Goal: Task Accomplishment & Management: Complete application form

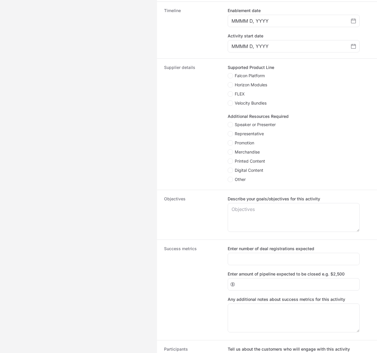
scroll to position [172, 0]
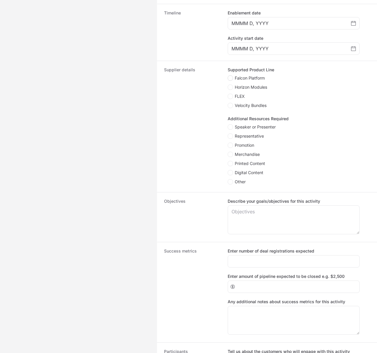
click at [231, 76] on icon "Create activity form" at bounding box center [230, 78] width 3 height 5
click at [228, 76] on input "Falcon Platform" at bounding box center [228, 75] width 1 height 1
checkbox input "true"
click at [232, 89] on icon "Create activity form" at bounding box center [230, 87] width 3 height 5
click at [228, 85] on input "Horizon Modules" at bounding box center [228, 85] width 1 height 1
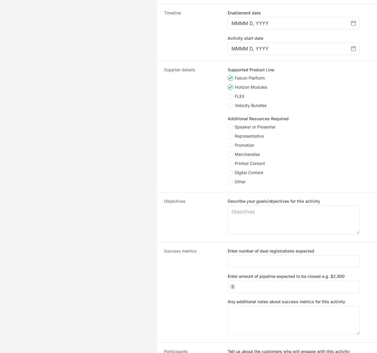
click at [231, 89] on icon "Create activity form" at bounding box center [230, 87] width 3 height 5
click at [228, 85] on input "Horizon Modules" at bounding box center [228, 85] width 1 height 1
checkbox input "false"
click at [231, 80] on span "Create activity form" at bounding box center [230, 77] width 5 height 5
click at [228, 76] on input "Falcon Platform" at bounding box center [228, 75] width 1 height 1
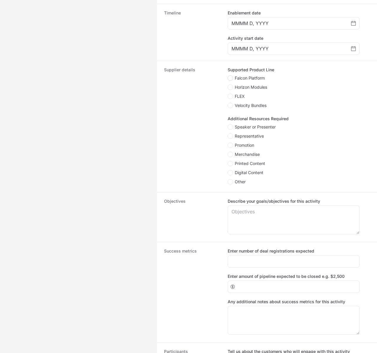
checkbox input "false"
click at [232, 184] on icon "Create activity form" at bounding box center [230, 182] width 3 height 5
click at [228, 180] on input "Other" at bounding box center [228, 179] width 1 height 1
checkbox input "true"
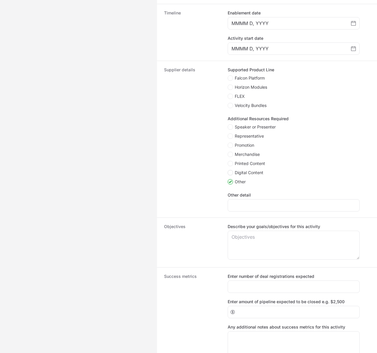
click at [231, 172] on icon "Create activity form" at bounding box center [230, 172] width 3 height 5
click at [228, 171] on input "Digital Content" at bounding box center [228, 170] width 1 height 1
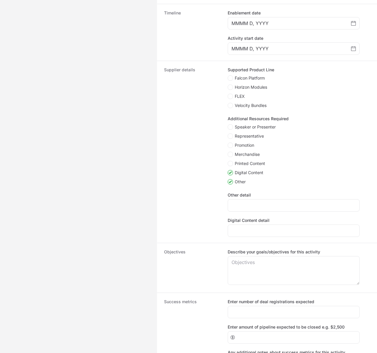
click at [231, 174] on polygon "Create activity form" at bounding box center [230, 173] width 3 height 3
click at [228, 171] on input "Digital Content" at bounding box center [228, 170] width 1 height 1
checkbox input "false"
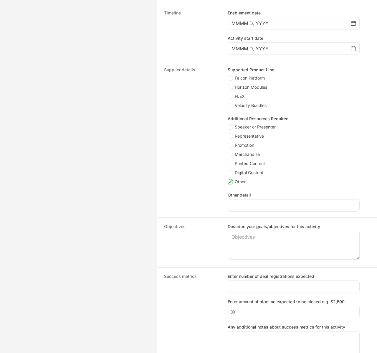
click at [231, 182] on polygon "Create activity form" at bounding box center [230, 182] width 3 height 3
click at [228, 180] on input "Other" at bounding box center [228, 179] width 1 height 1
checkbox input "false"
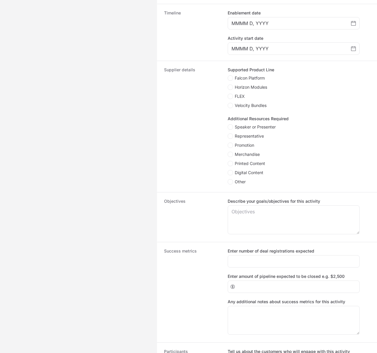
click at [246, 130] on span "Speaker or Presenter" at bounding box center [255, 127] width 41 height 6
click at [228, 125] on input "Speaker or Presenter" at bounding box center [228, 124] width 1 height 1
click at [246, 130] on span "Speaker or Presenter" at bounding box center [255, 127] width 41 height 6
click at [228, 125] on input "Speaker or Presenter" at bounding box center [228, 124] width 1 height 1
click at [246, 130] on span "Speaker or Presenter" at bounding box center [255, 127] width 41 height 6
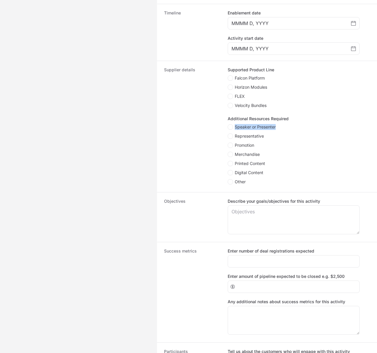
click at [228, 125] on input "Speaker or Presenter" at bounding box center [228, 124] width 1 height 1
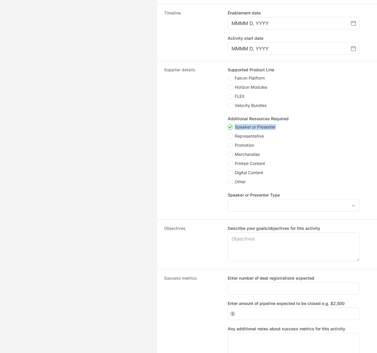
click at [246, 130] on span "Speaker or Presenter" at bounding box center [255, 127] width 41 height 6
click at [228, 125] on input "Speaker or Presenter" at bounding box center [228, 124] width 1 height 1
checkbox input "false"
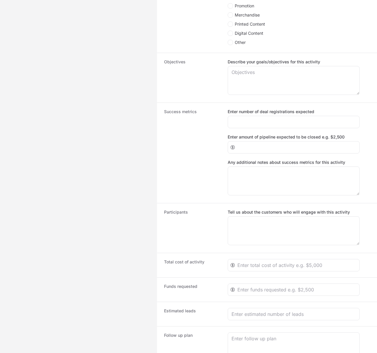
scroll to position [361, 0]
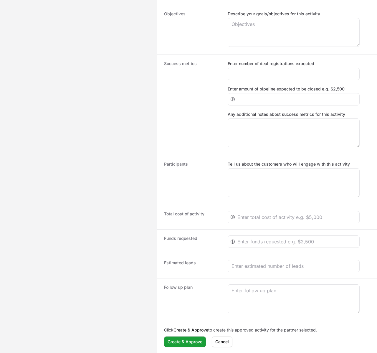
click at [276, 332] on p "Click Create & Approve to create this approved activity for the partner selecte…" at bounding box center [267, 330] width 206 height 6
copy div "Click Create & Approve to create this approved activity for the partner selecte…"
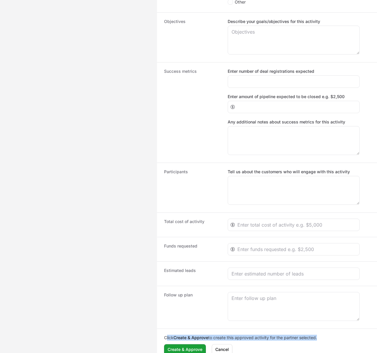
scroll to position [351, 0]
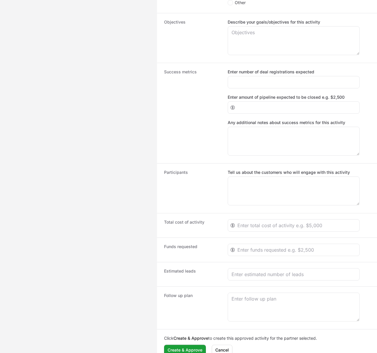
click at [200, 61] on div "Objectives Describe your goals/objectives for this activity" at bounding box center [267, 38] width 220 height 50
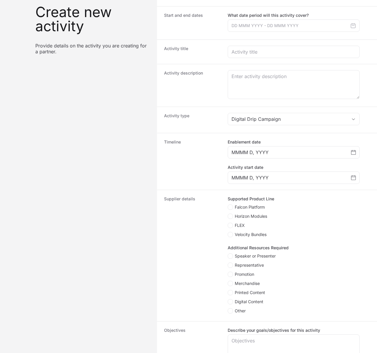
scroll to position [0, 0]
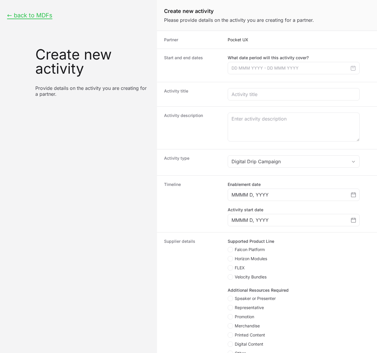
click at [213, 39] on dt "Partner" at bounding box center [192, 40] width 57 height 6
click at [235, 39] on p "Pocket UX" at bounding box center [299, 40] width 142 height 6
click at [256, 40] on p "Pocket UX" at bounding box center [299, 40] width 142 height 6
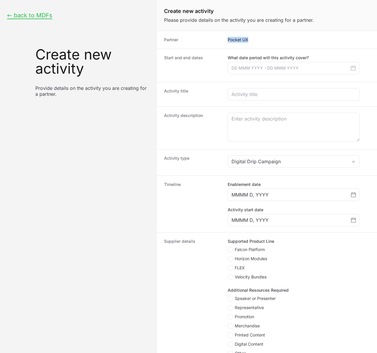
drag, startPoint x: 251, startPoint y: 40, endPoint x: 213, endPoint y: 37, distance: 39.0
click at [213, 37] on div "Partner Pocket UX" at bounding box center [267, 40] width 220 height 18
click at [213, 37] on dt "Partner" at bounding box center [192, 40] width 57 height 6
drag, startPoint x: 223, startPoint y: 38, endPoint x: 262, endPoint y: 38, distance: 38.3
click at [262, 38] on div "Partner Pocket UX" at bounding box center [267, 40] width 220 height 18
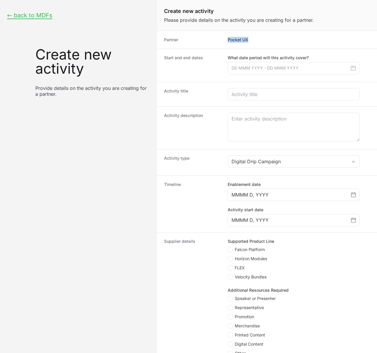
click at [262, 38] on p "Pocket UX" at bounding box center [299, 40] width 142 height 6
click at [259, 42] on p "Pocket UX" at bounding box center [299, 40] width 142 height 6
